Goal: Transaction & Acquisition: Download file/media

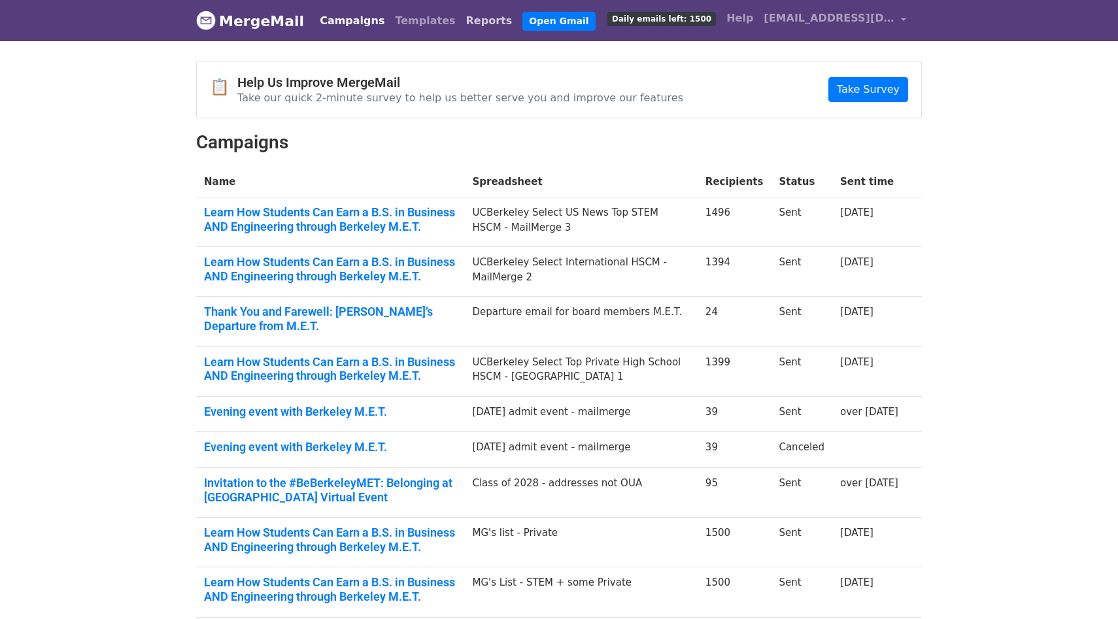
click at [461, 24] on link "Reports" at bounding box center [489, 21] width 57 height 26
click at [401, 27] on link "Templates" at bounding box center [425, 21] width 71 height 26
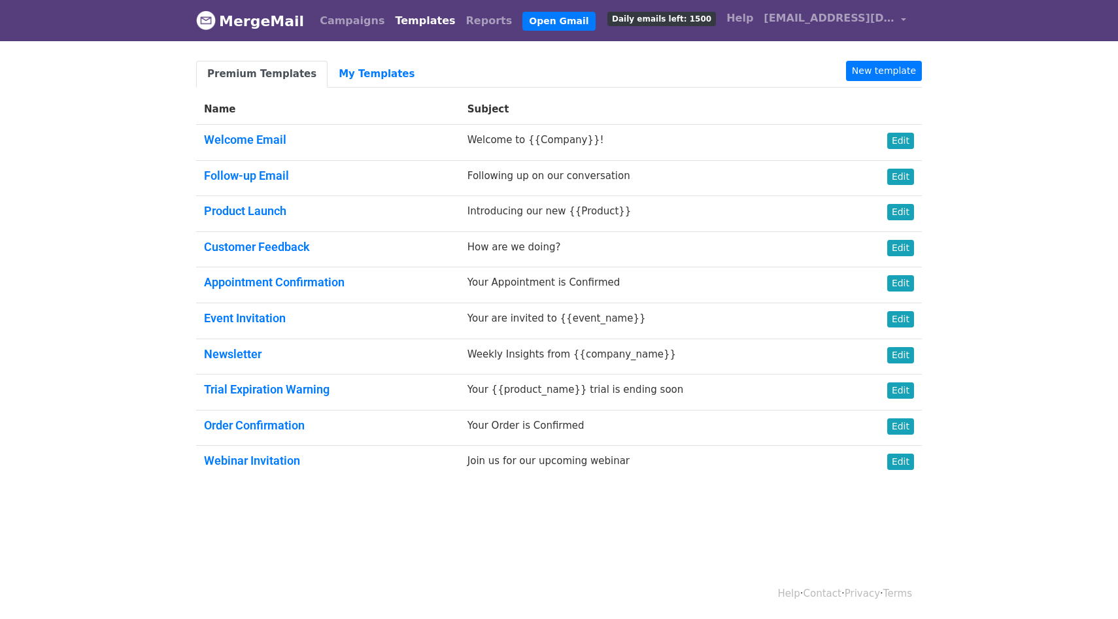
click at [271, 21] on link "MergeMail" at bounding box center [250, 20] width 108 height 27
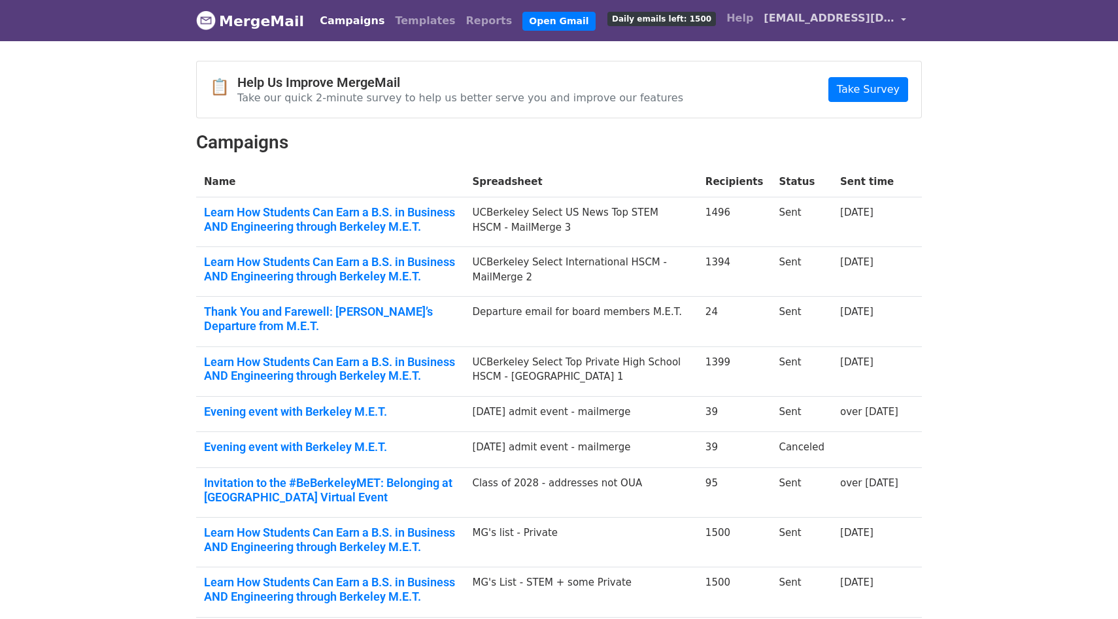
click at [903, 20] on link "[EMAIL_ADDRESS][DOMAIN_NAME]" at bounding box center [835, 20] width 153 height 31
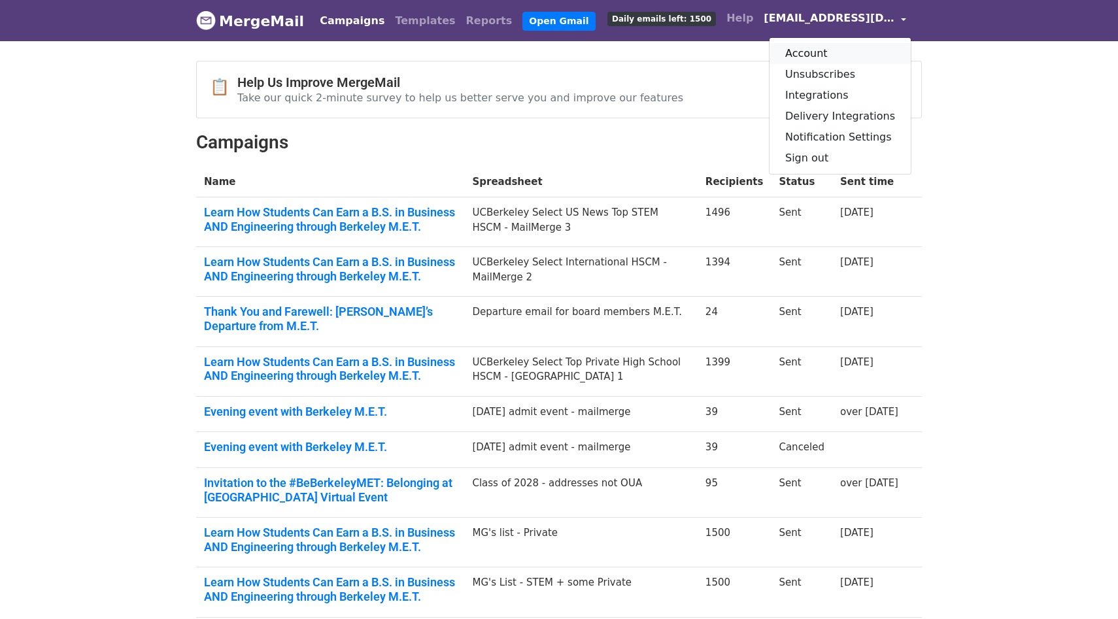
click at [828, 57] on link "Account" at bounding box center [840, 53] width 141 height 21
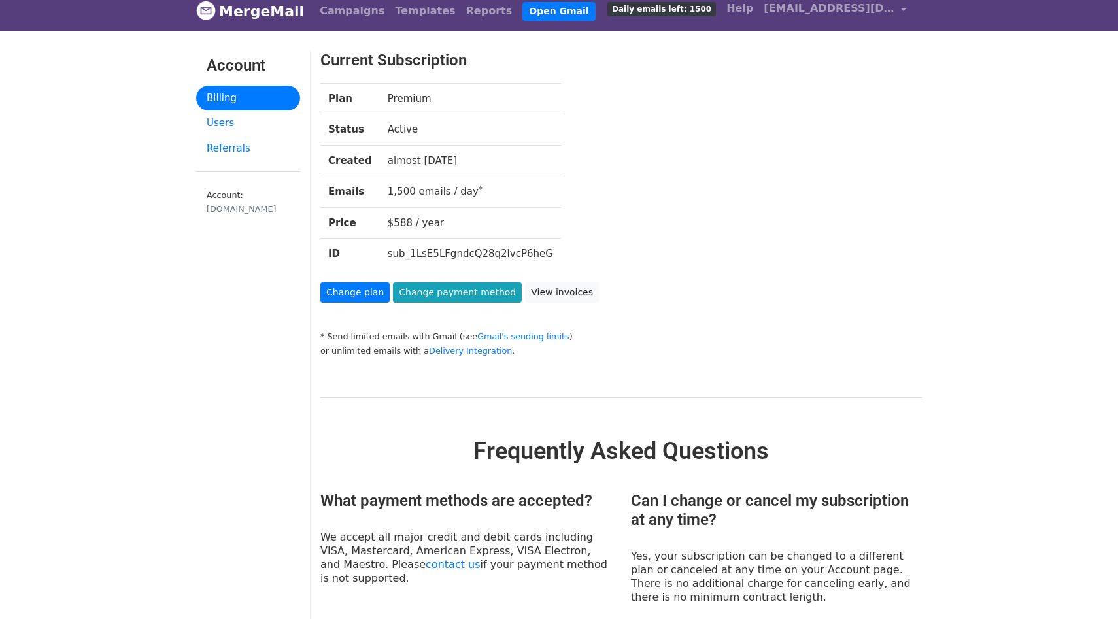
scroll to position [10, 0]
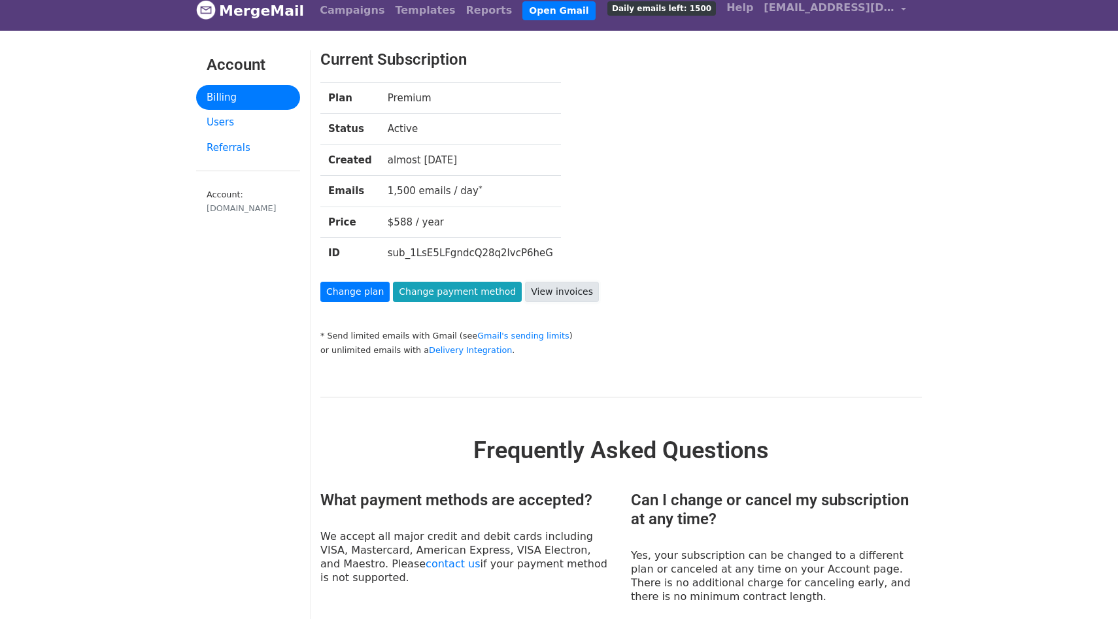
click at [563, 293] on link "View invoices" at bounding box center [562, 292] width 74 height 20
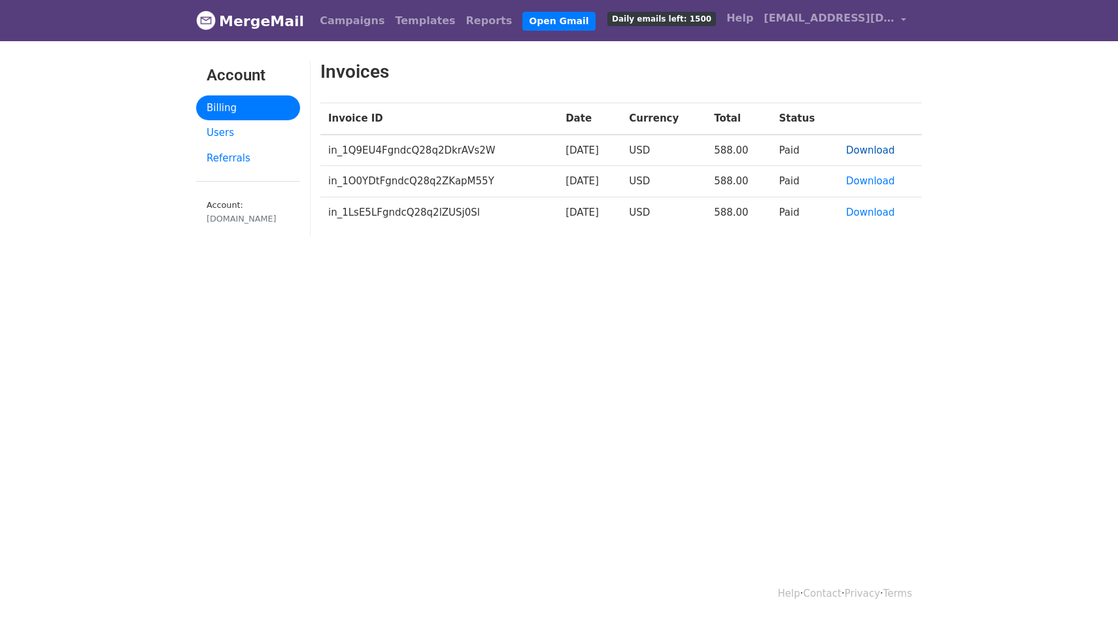
click at [873, 146] on link "Download" at bounding box center [870, 151] width 49 height 12
